Goal: Information Seeking & Learning: Learn about a topic

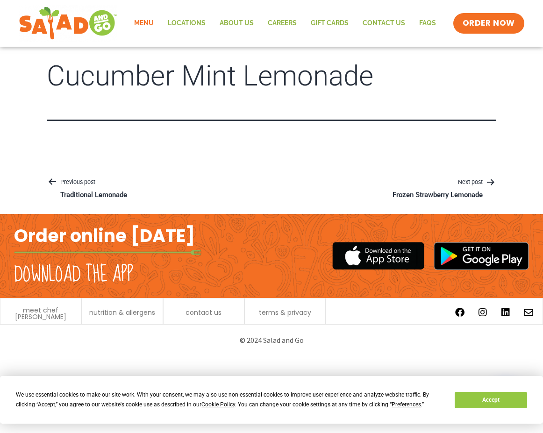
click at [138, 24] on link "Menu" at bounding box center [144, 23] width 34 height 21
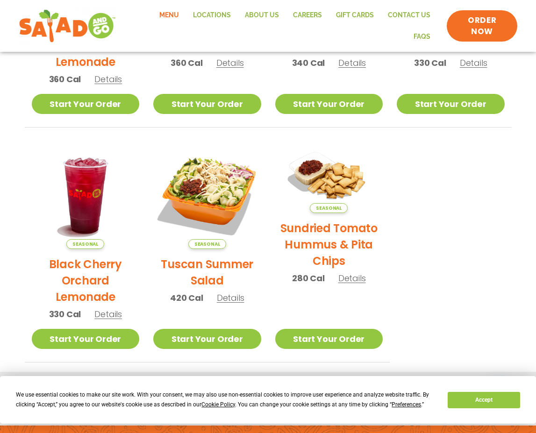
scroll to position [358, 0]
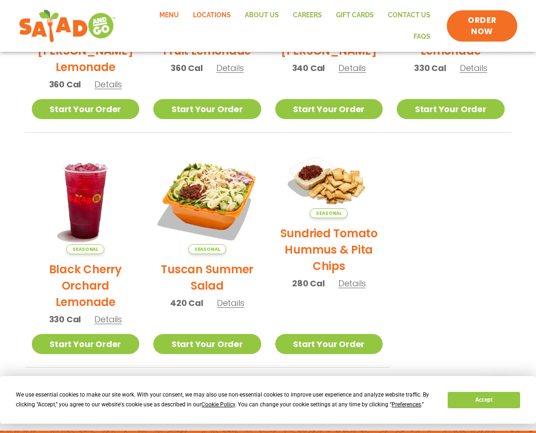
click at [231, 12] on link "Locations" at bounding box center [212, 15] width 52 height 21
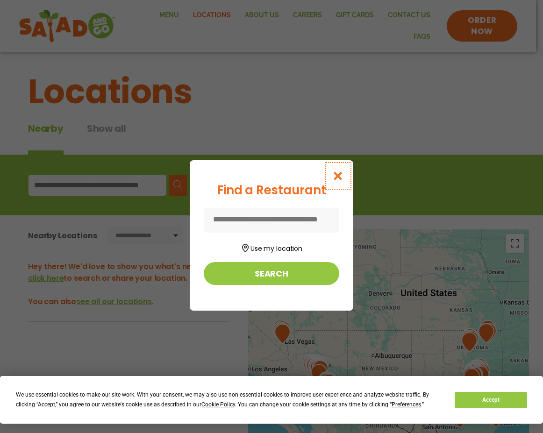
click at [338, 183] on button "Close modal" at bounding box center [338, 175] width 30 height 31
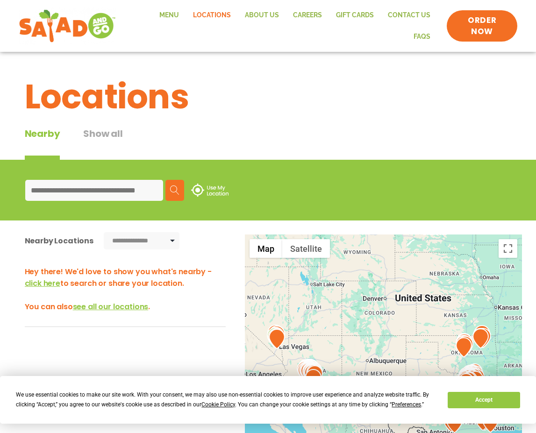
click at [381, 61] on div "**********" at bounding box center [268, 311] width 536 height 519
click at [169, 11] on link "Menu" at bounding box center [169, 15] width 34 height 21
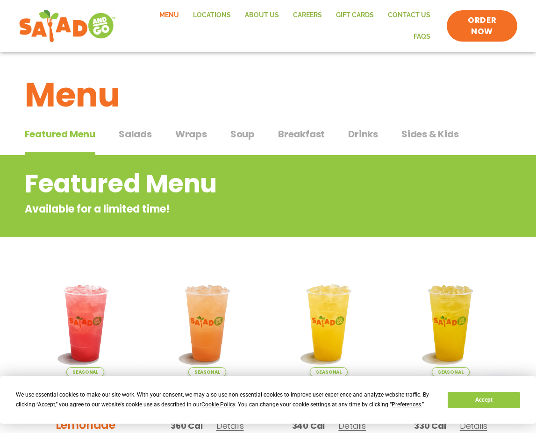
click at [145, 134] on span "Salads" at bounding box center [135, 134] width 33 height 14
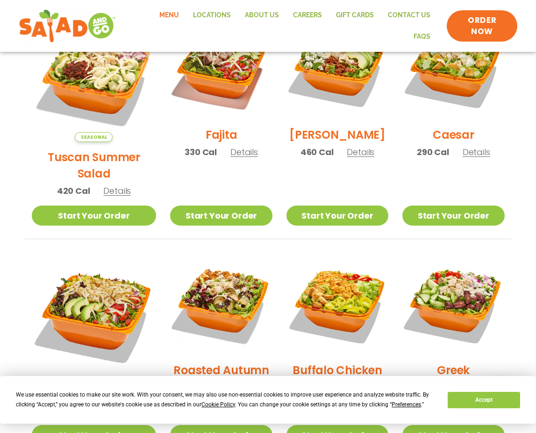
scroll to position [327, 0]
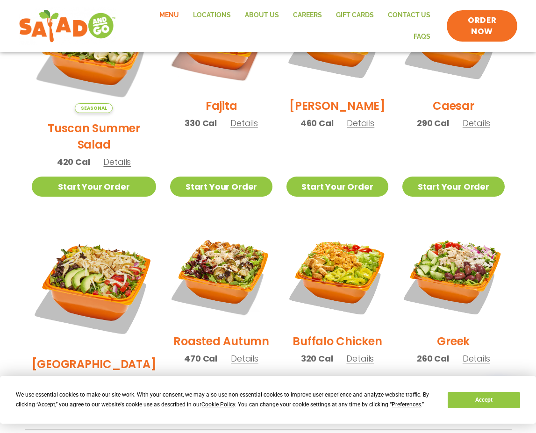
click at [234, 353] on span "Details" at bounding box center [245, 359] width 28 height 12
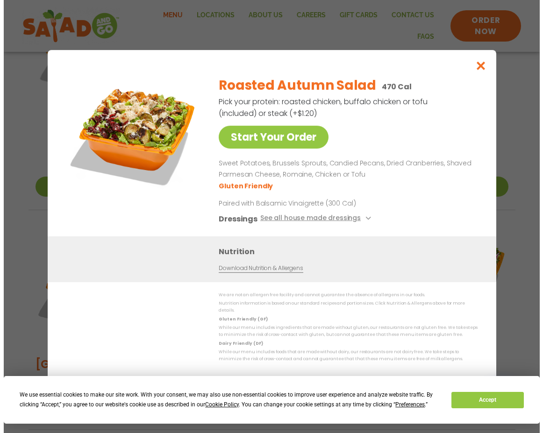
scroll to position [322, 0]
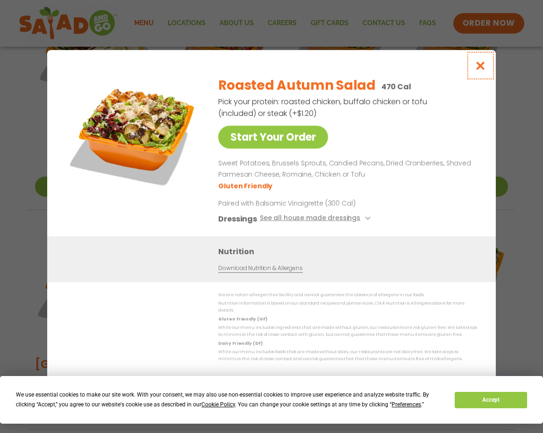
click at [486, 63] on button "Close modal" at bounding box center [480, 65] width 30 height 31
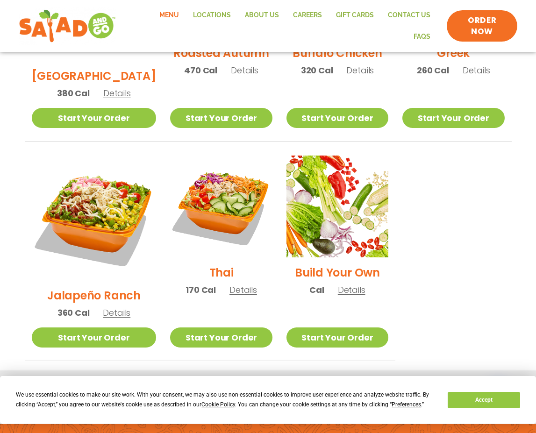
scroll to position [557, 0]
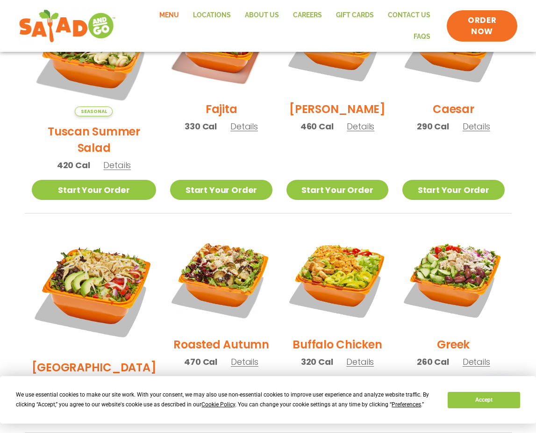
click at [106, 379] on span "Details" at bounding box center [117, 385] width 28 height 12
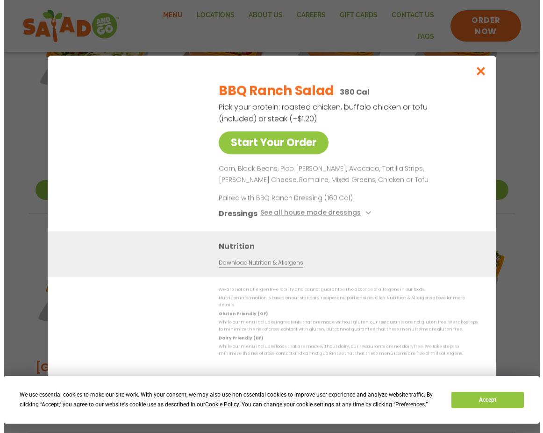
scroll to position [319, 0]
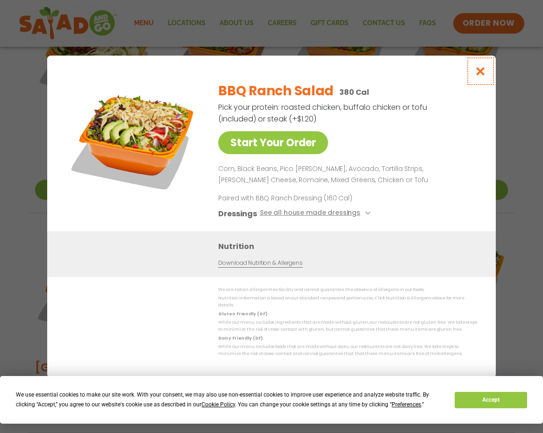
click at [477, 74] on icon "Close modal" at bounding box center [481, 71] width 12 height 10
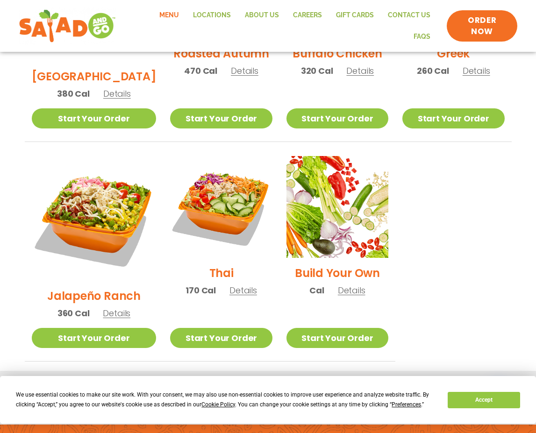
scroll to position [651, 0]
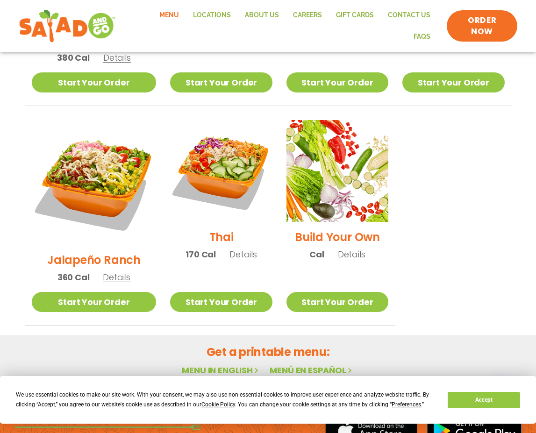
click at [109, 271] on span "Details" at bounding box center [117, 277] width 28 height 12
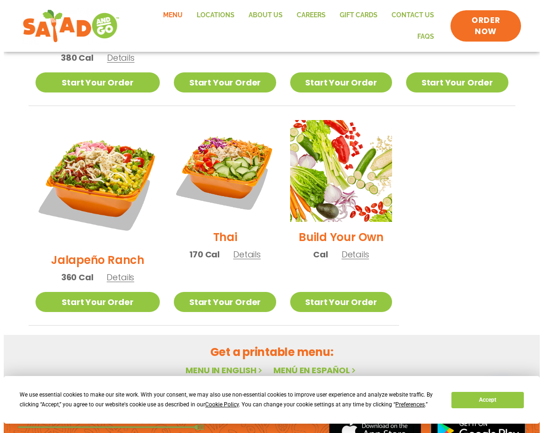
scroll to position [646, 0]
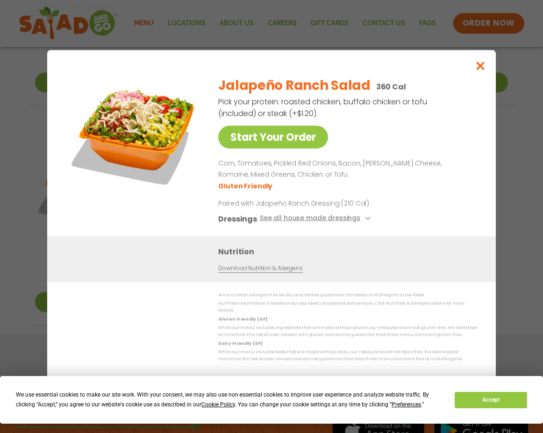
click at [7, 314] on div "Start Your Order Jalapeño Ranch Salad 360 Cal Pick your protein: roasted chicke…" at bounding box center [271, 216] width 543 height 433
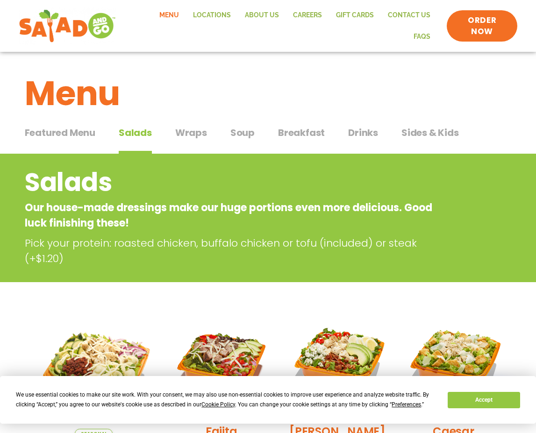
scroll to position [0, 0]
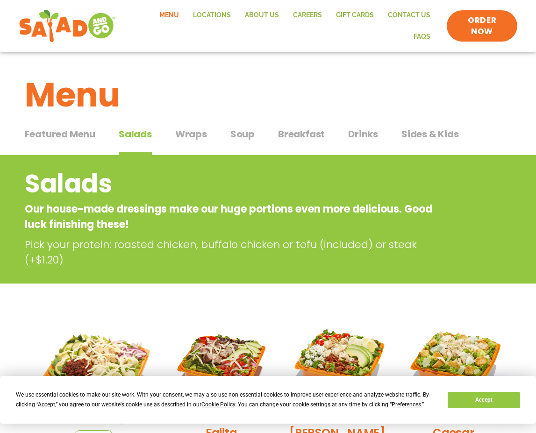
click at [60, 140] on span "Featured Menu" at bounding box center [60, 134] width 71 height 14
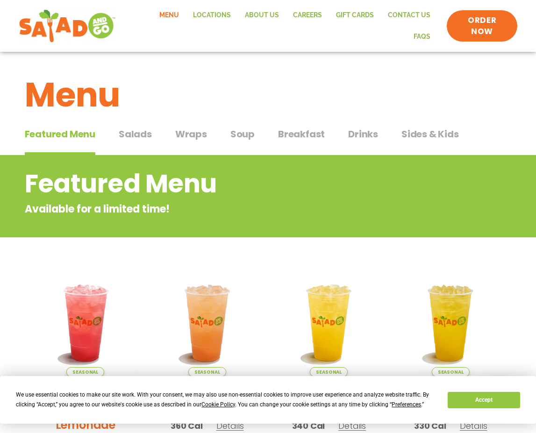
click at [429, 132] on span "Sides & Kids" at bounding box center [429, 134] width 57 height 14
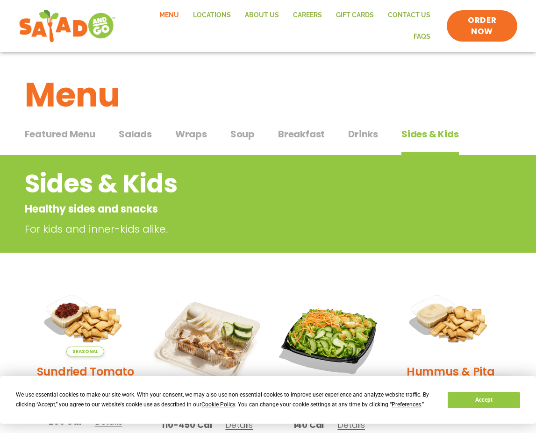
click at [370, 140] on span "Drinks" at bounding box center [363, 134] width 30 height 14
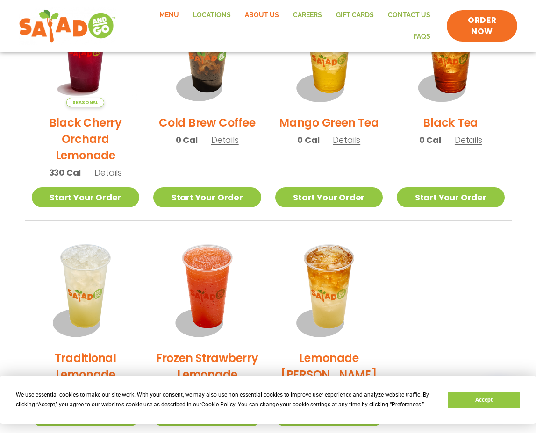
scroll to position [514, 0]
